Goal: Find specific fact: Find contact information

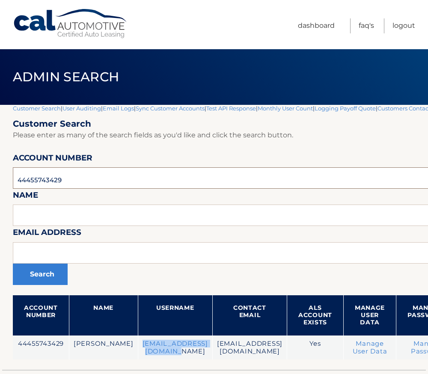
click at [38, 181] on input "44455743429" at bounding box center [282, 177] width 539 height 21
type input "44455529678"
click at [13, 264] on button "Search" at bounding box center [40, 274] width 55 height 21
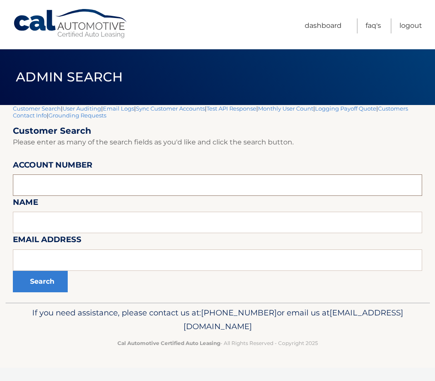
click at [59, 184] on input "text" at bounding box center [217, 184] width 409 height 21
type input "44455529678"
click at [13, 271] on button "Search" at bounding box center [40, 281] width 55 height 21
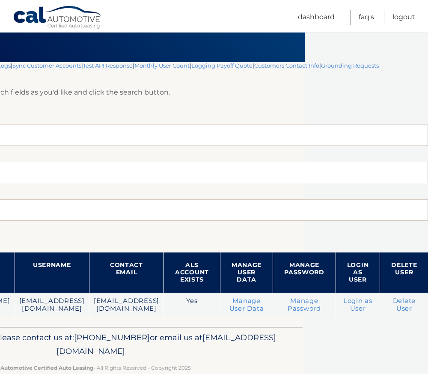
scroll to position [43, 125]
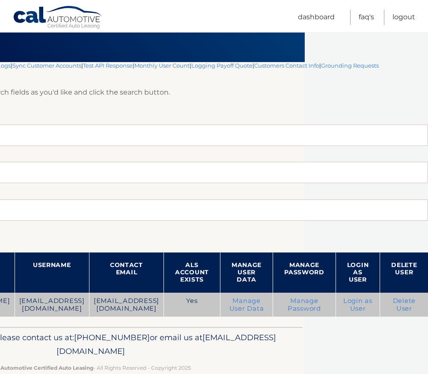
click at [355, 306] on link "Login as User" at bounding box center [357, 304] width 29 height 15
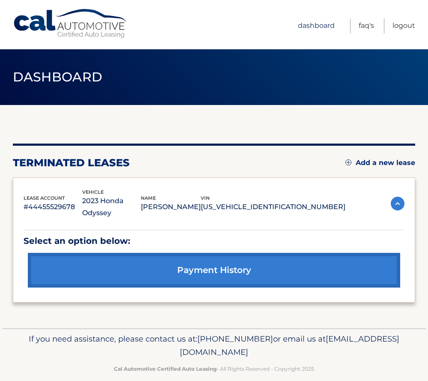
click at [317, 27] on link "Dashboard" at bounding box center [316, 25] width 37 height 15
click at [402, 25] on link "Logout" at bounding box center [404, 25] width 23 height 15
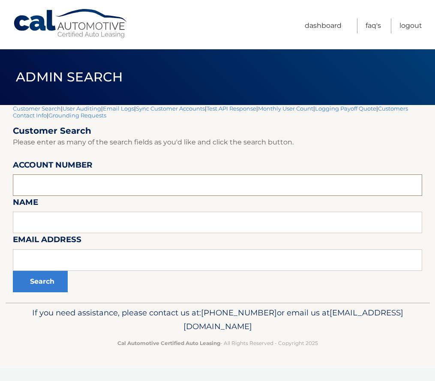
click at [62, 183] on input "text" at bounding box center [217, 184] width 409 height 21
click at [45, 182] on input "text" at bounding box center [217, 184] width 409 height 21
paste input "44456012148"
type input "44456012148"
click at [43, 283] on button "Search" at bounding box center [40, 281] width 55 height 21
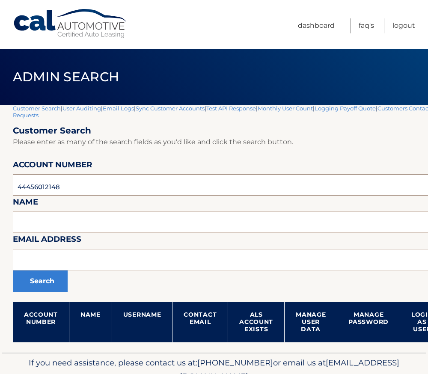
click at [36, 192] on input "44456012148" at bounding box center [253, 184] width 480 height 21
type input "44455529678"
click at [13, 271] on button "Search" at bounding box center [40, 281] width 55 height 21
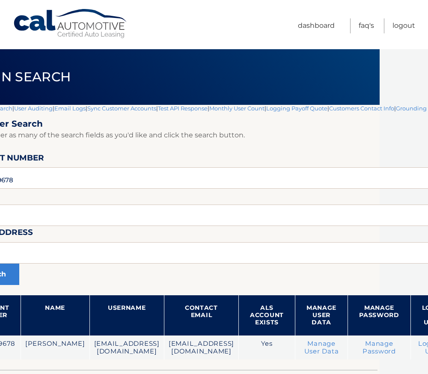
scroll to position [0, 45]
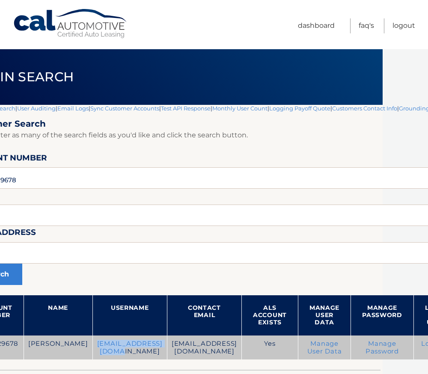
drag, startPoint x: 156, startPoint y: 346, endPoint x: 72, endPoint y: 347, distance: 83.9
click at [93, 347] on td "[EMAIL_ADDRESS][DOMAIN_NAME]" at bounding box center [130, 348] width 75 height 24
copy td "[EMAIL_ADDRESS][DOMAIN_NAME]"
